Goal: Check status

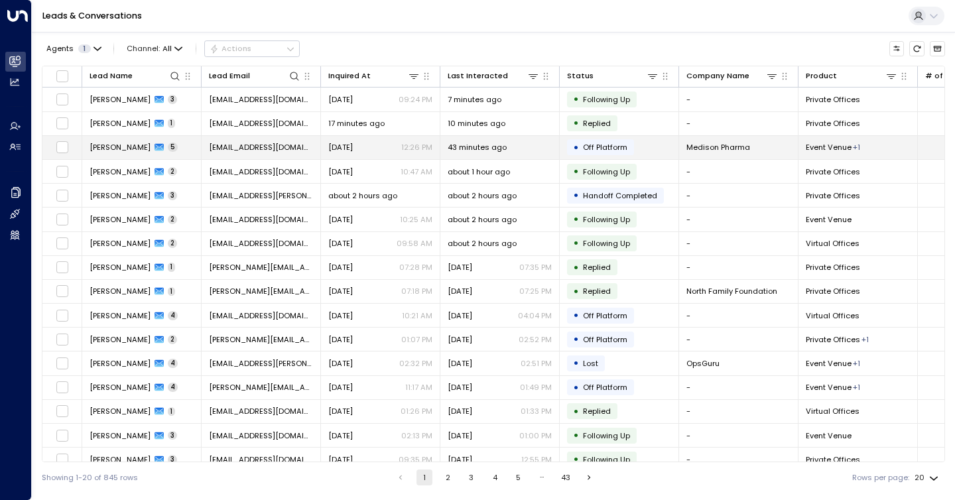
click at [541, 146] on div "43 minutes ago" at bounding box center [500, 147] width 104 height 11
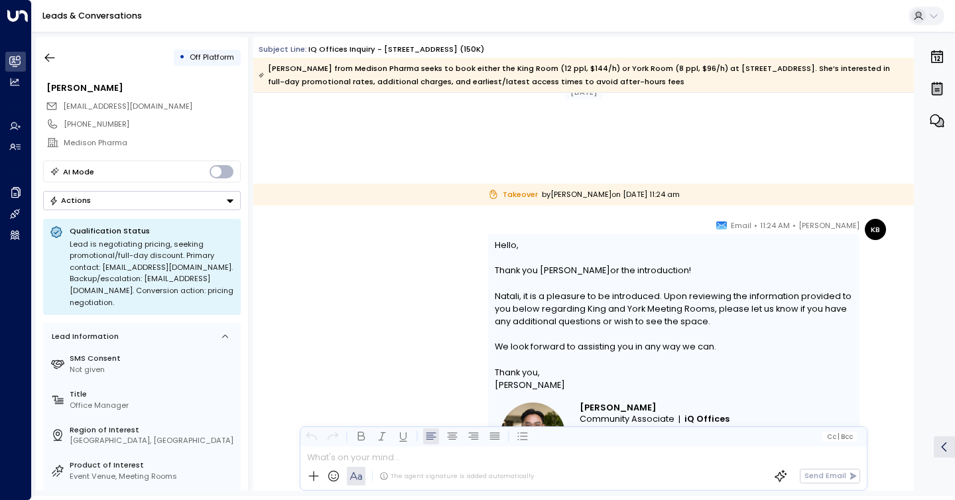
scroll to position [1877, 0]
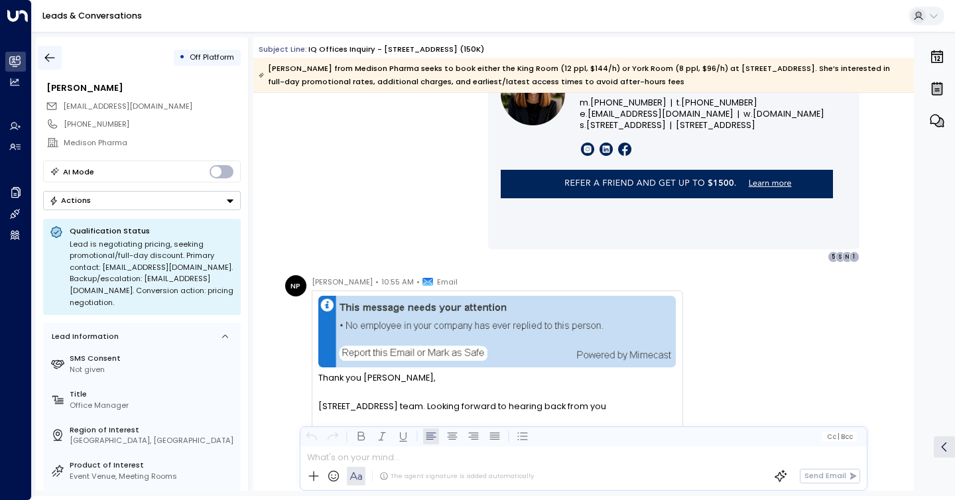
click at [60, 64] on button "button" at bounding box center [50, 58] width 24 height 24
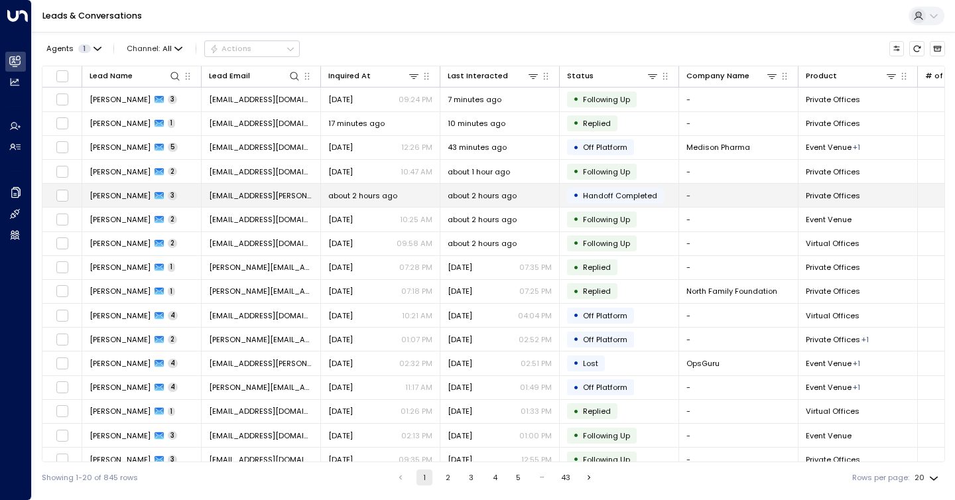
click at [492, 199] on span "about 2 hours ago" at bounding box center [482, 195] width 69 height 11
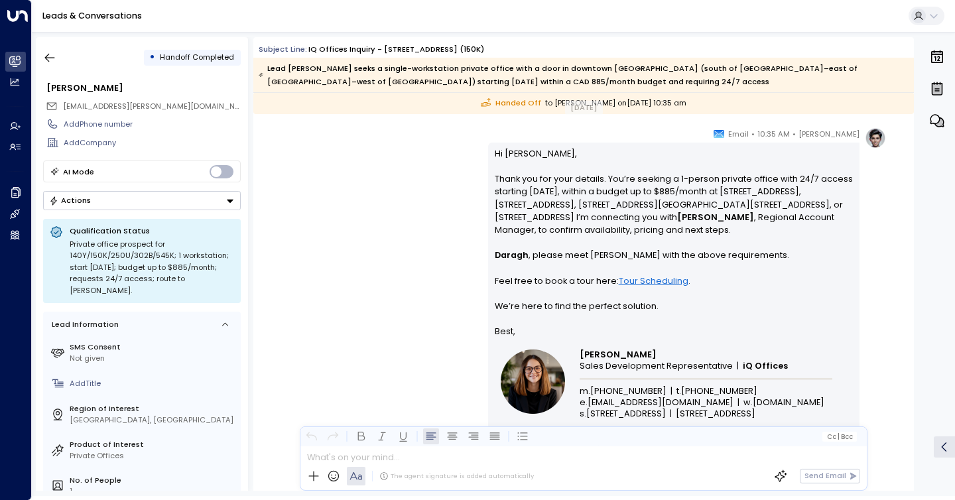
scroll to position [1619, 0]
